Goal: Task Accomplishment & Management: Manage account settings

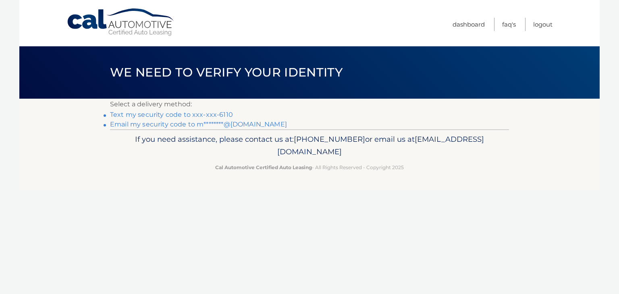
click at [254, 122] on link "Email my security code to m********@gmail.com" at bounding box center [198, 124] width 177 height 8
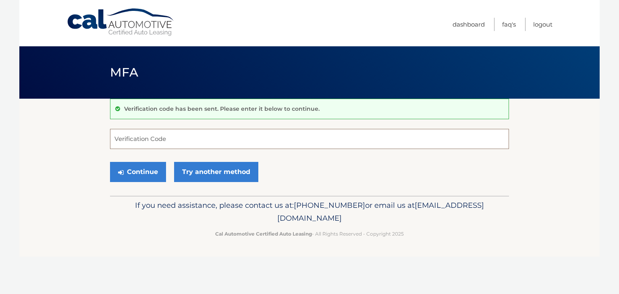
click at [322, 139] on input "Verification Code" at bounding box center [309, 139] width 399 height 20
type input "786511"
click at [110, 162] on button "Continue" at bounding box center [138, 172] width 56 height 20
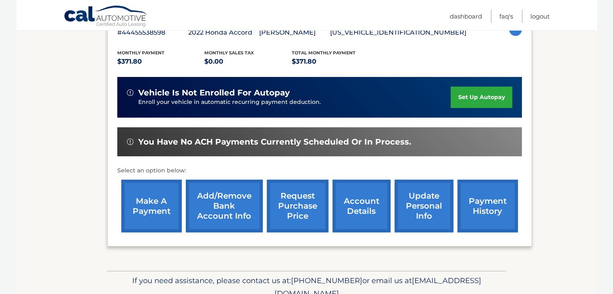
scroll to position [161, 0]
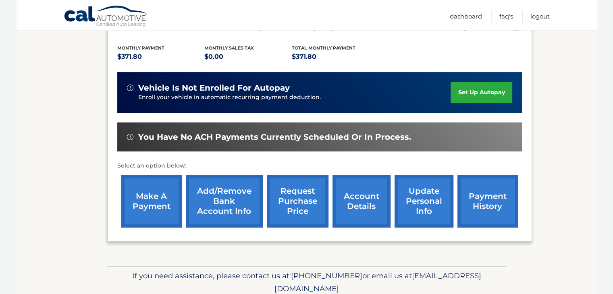
click at [495, 209] on link "payment history" at bounding box center [487, 201] width 60 height 53
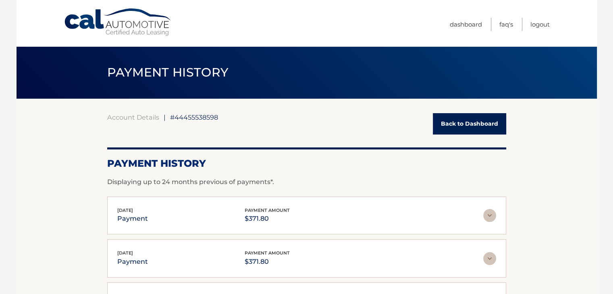
click at [85, 17] on link "Cal Automotive" at bounding box center [118, 22] width 109 height 29
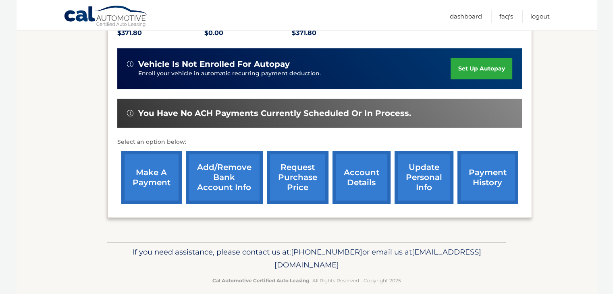
scroll to position [193, 0]
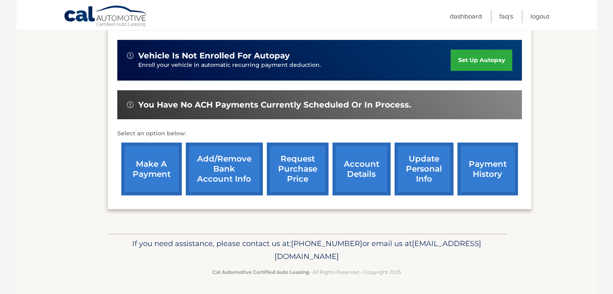
click at [142, 166] on link "make a payment" at bounding box center [151, 169] width 60 height 53
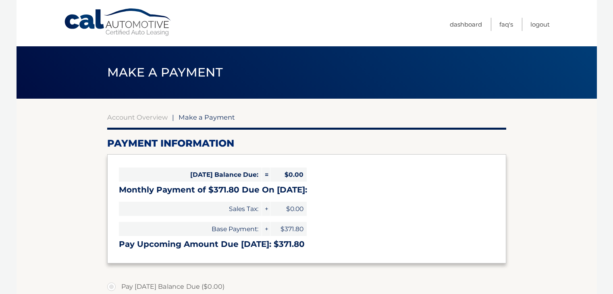
select select "YWZhOGE4ZDMtN2Q2OS00MmVkLWEzMTctMjI4ODE1ZDVjNzlh"
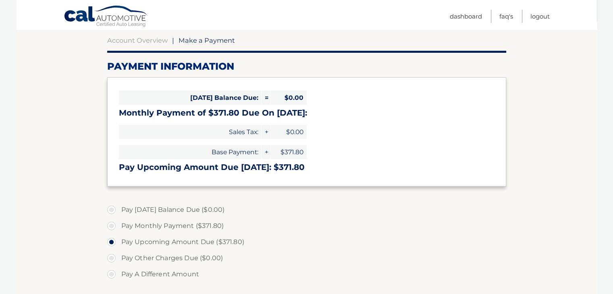
scroll to position [67, 0]
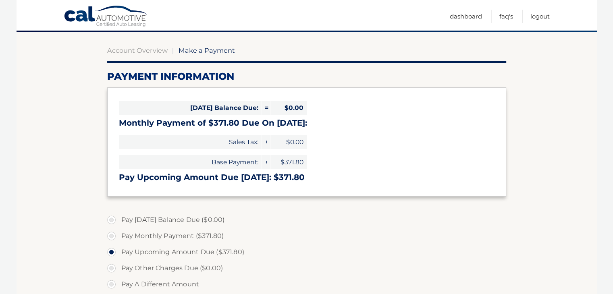
click at [526, 15] on li "Logout" at bounding box center [536, 16] width 28 height 13
click at [535, 15] on link "Logout" at bounding box center [539, 16] width 19 height 13
